Goal: Task Accomplishment & Management: Manage account settings

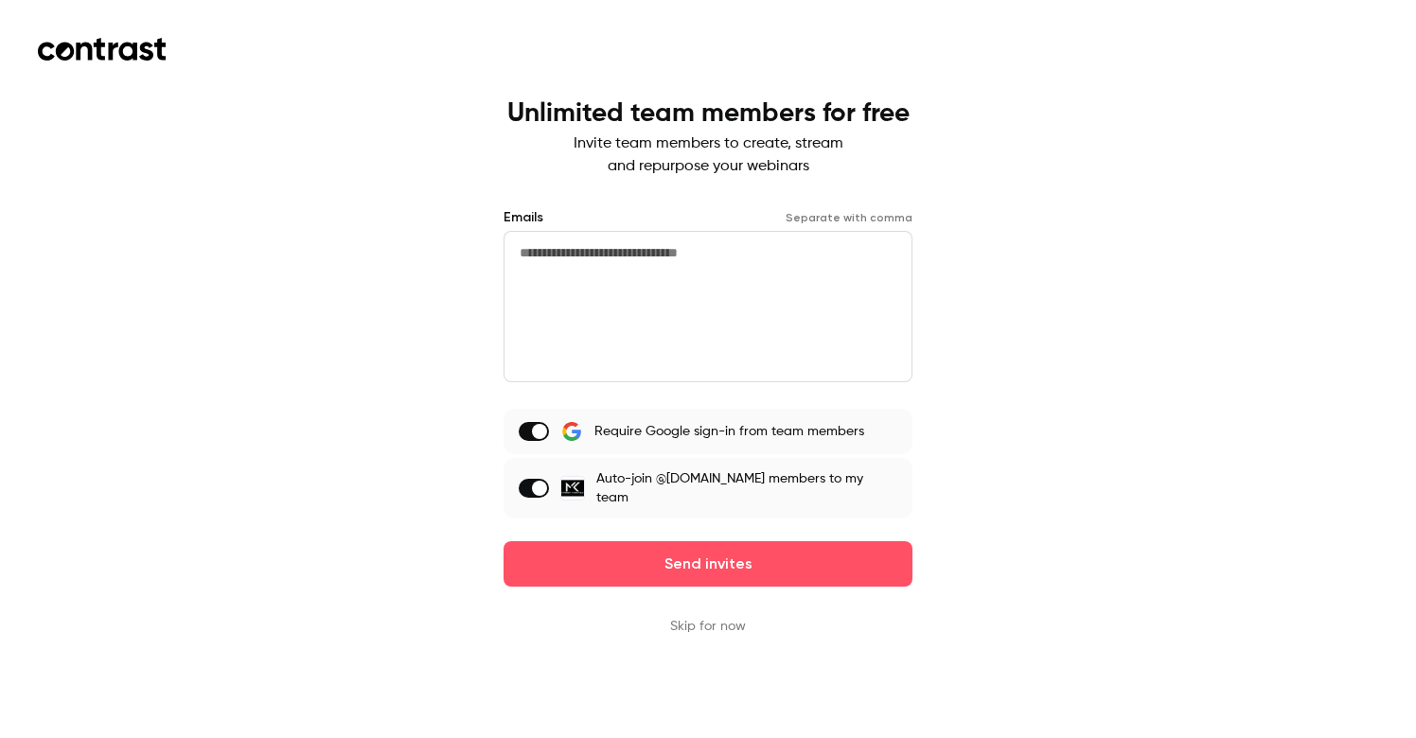
click at [1068, 181] on div "Unlimited team members for free Invite team members to create, stream and repur…" at bounding box center [708, 369] width 1416 height 738
click at [728, 617] on button "Skip for now" at bounding box center [708, 626] width 76 height 19
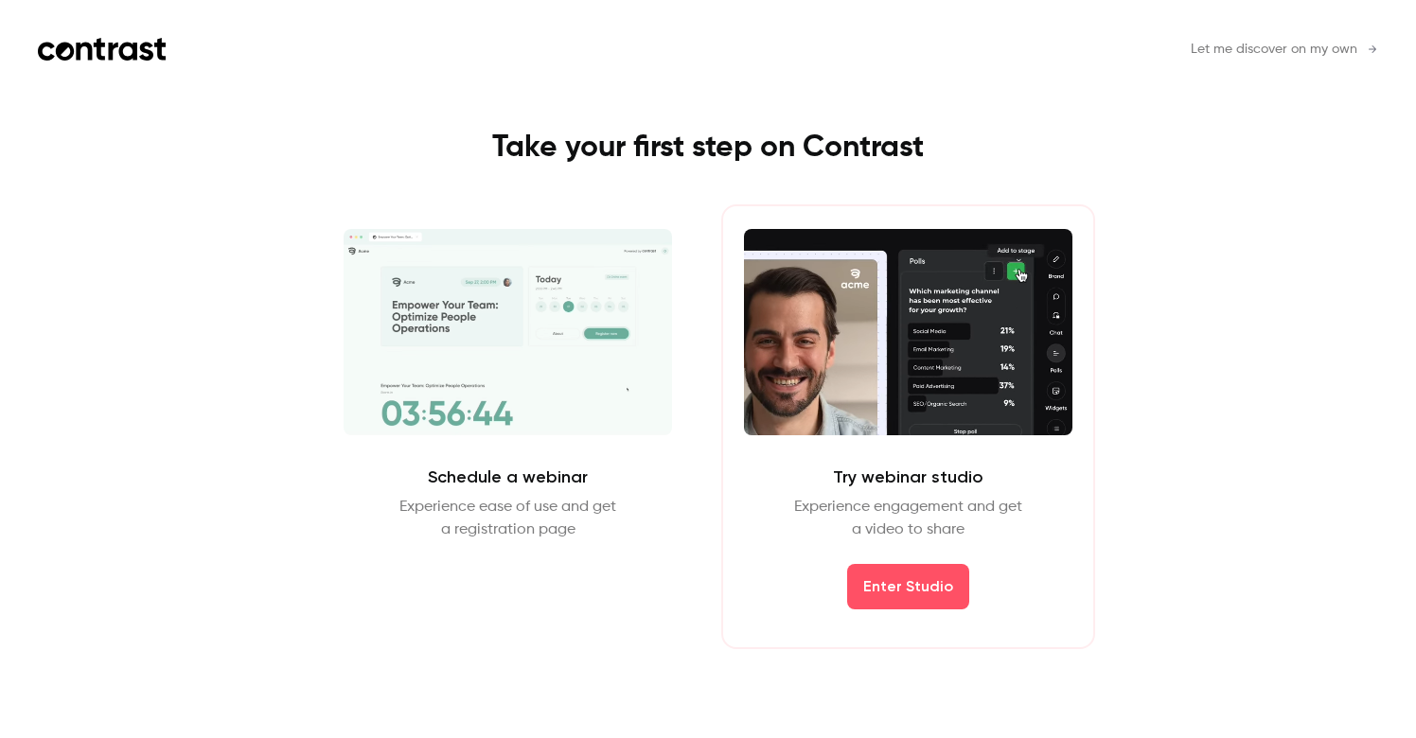
click at [1284, 42] on span "Let me discover on my own" at bounding box center [1274, 50] width 167 height 20
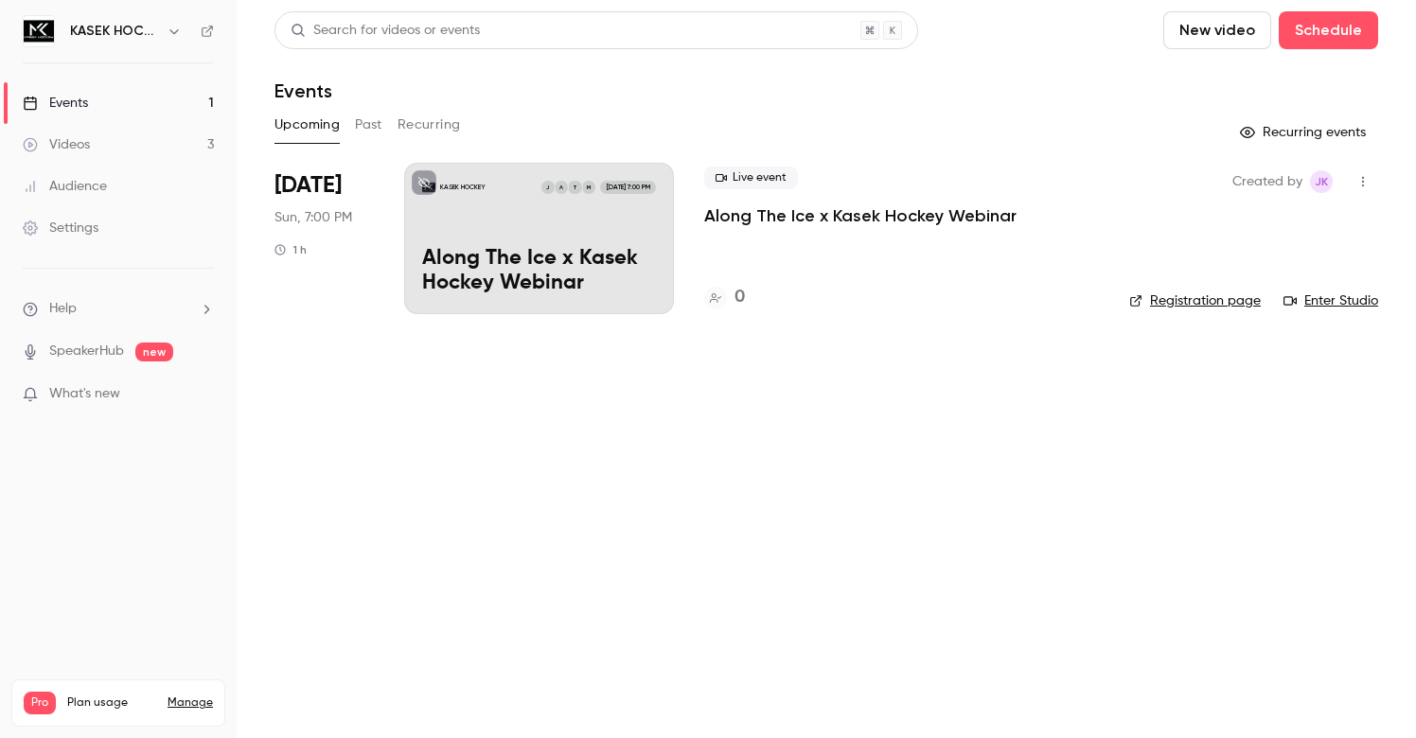
click at [541, 256] on p "Along The Ice x Kasek Hockey Webinar" at bounding box center [539, 271] width 234 height 49
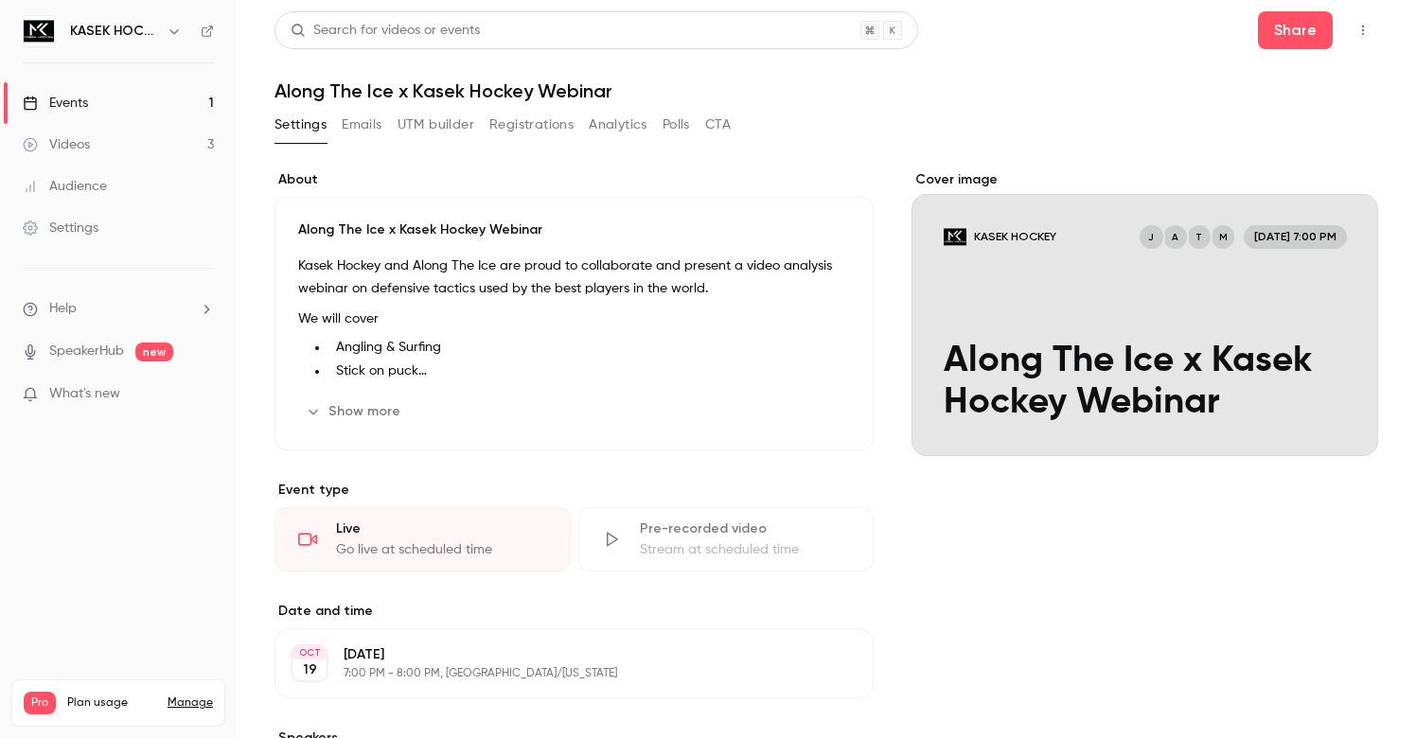
click at [349, 128] on button "Emails" at bounding box center [362, 125] width 40 height 30
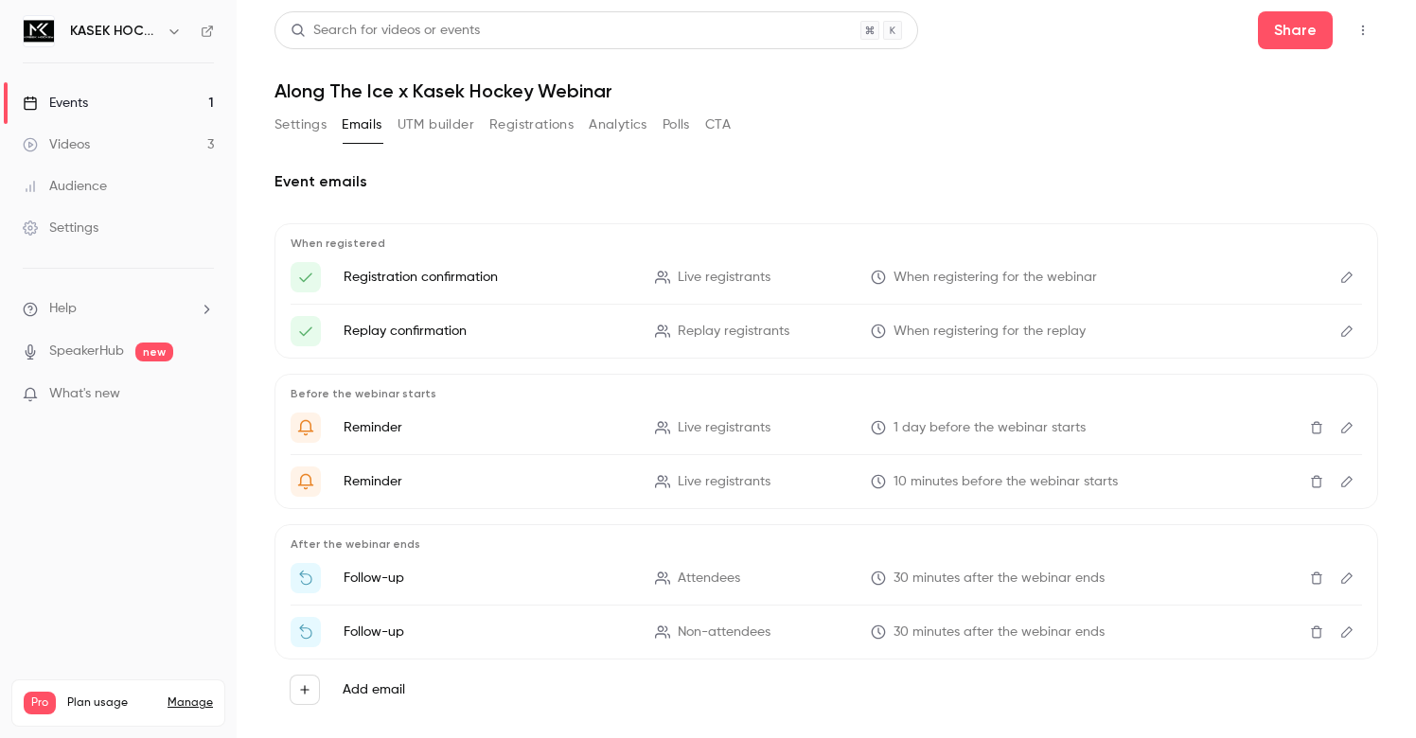
click at [311, 132] on button "Settings" at bounding box center [301, 125] width 52 height 30
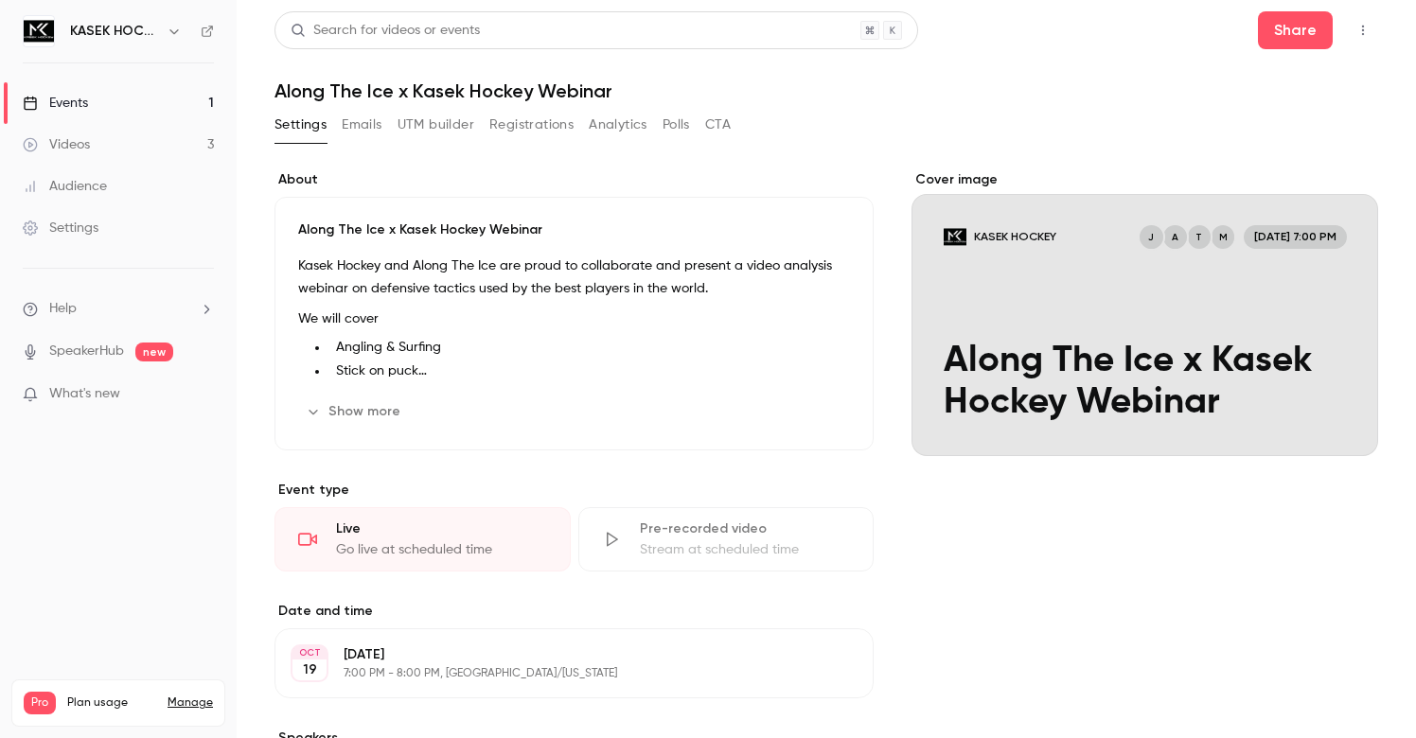
click at [1265, 377] on div "Cover image" at bounding box center [1145, 313] width 467 height 286
click at [0, 0] on input "KASEK HOCKEY M T A J [DATE] 7:00 PM Along The Ice x Kasek Hockey Webinar" at bounding box center [0, 0] width 0 height 0
click at [312, 403] on button "Show more" at bounding box center [355, 412] width 114 height 30
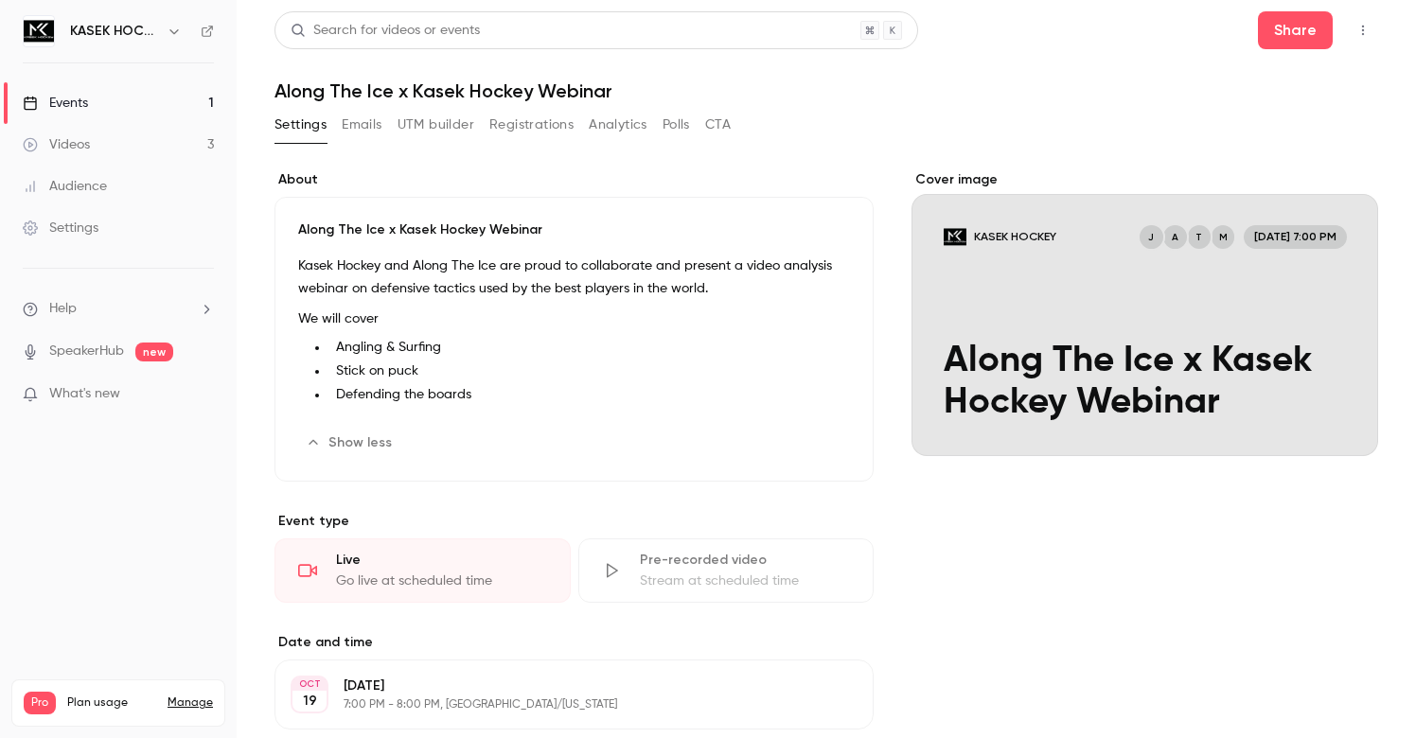
click at [527, 139] on button "Registrations" at bounding box center [531, 125] width 84 height 30
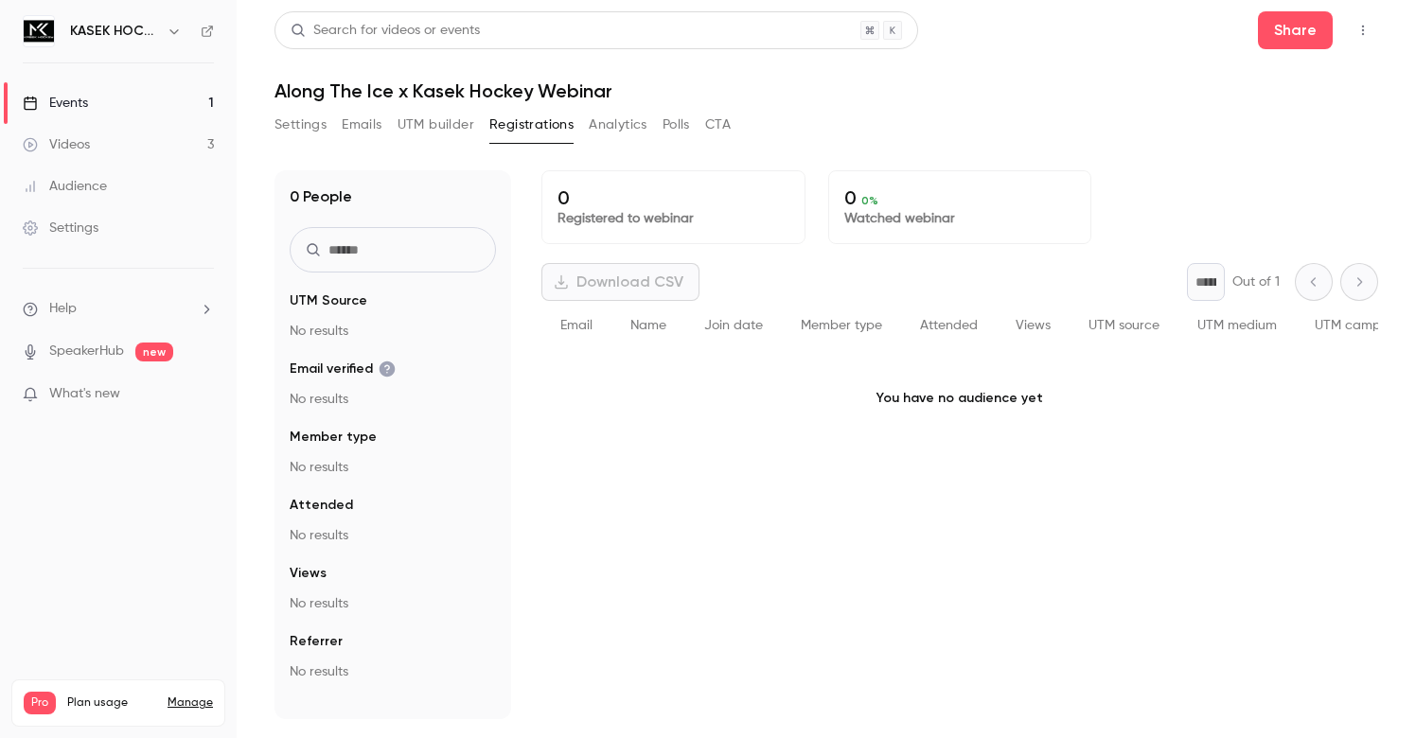
click at [307, 126] on button "Settings" at bounding box center [301, 125] width 52 height 30
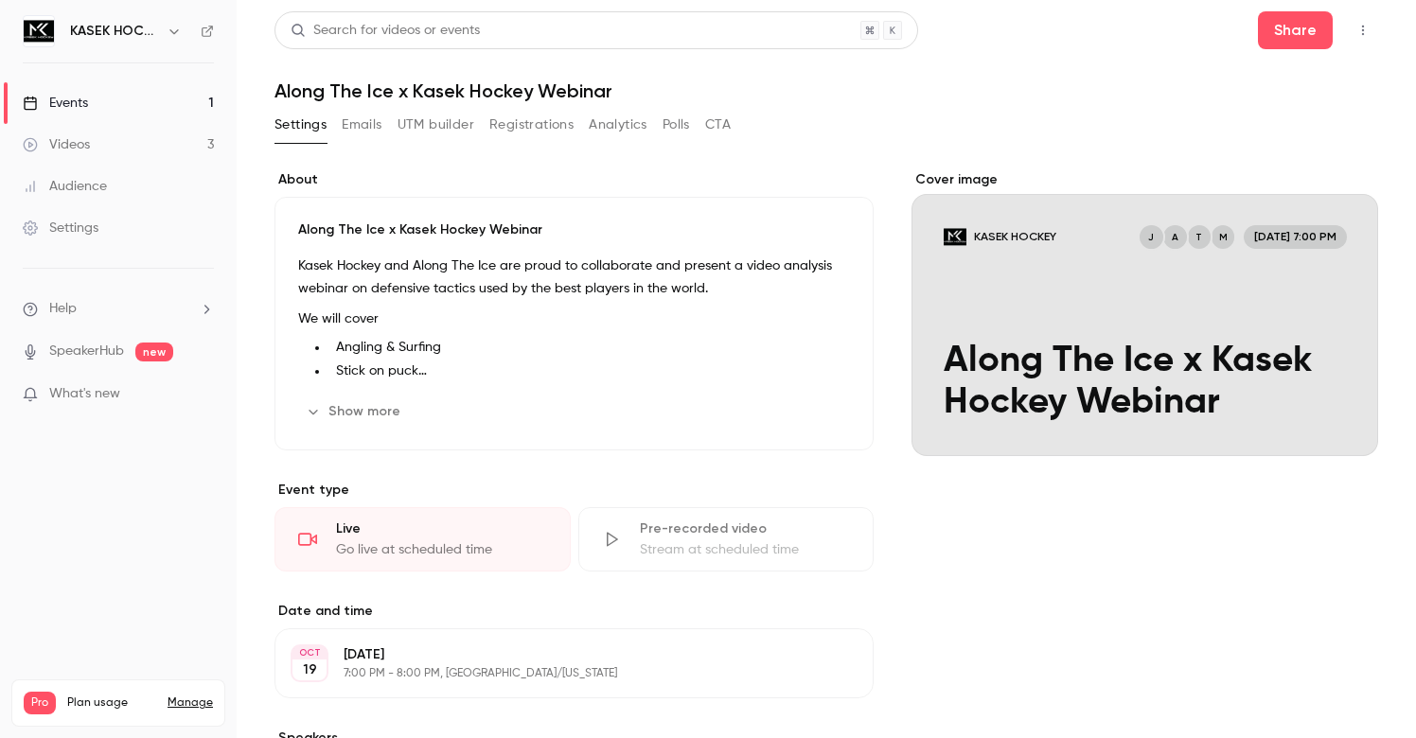
click at [108, 115] on link "Events 1" at bounding box center [118, 103] width 237 height 42
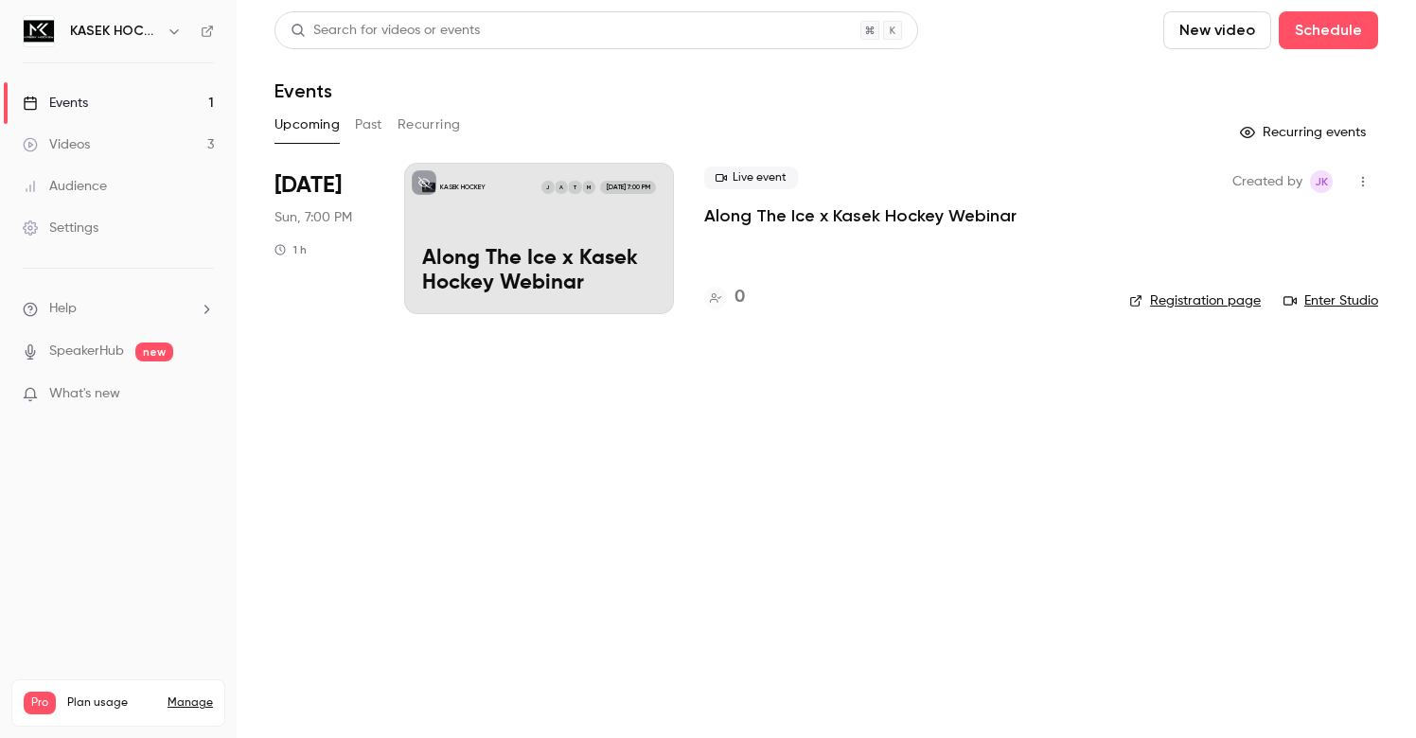
click at [1169, 297] on link "Registration page" at bounding box center [1195, 301] width 132 height 19
